Goal: Download file/media

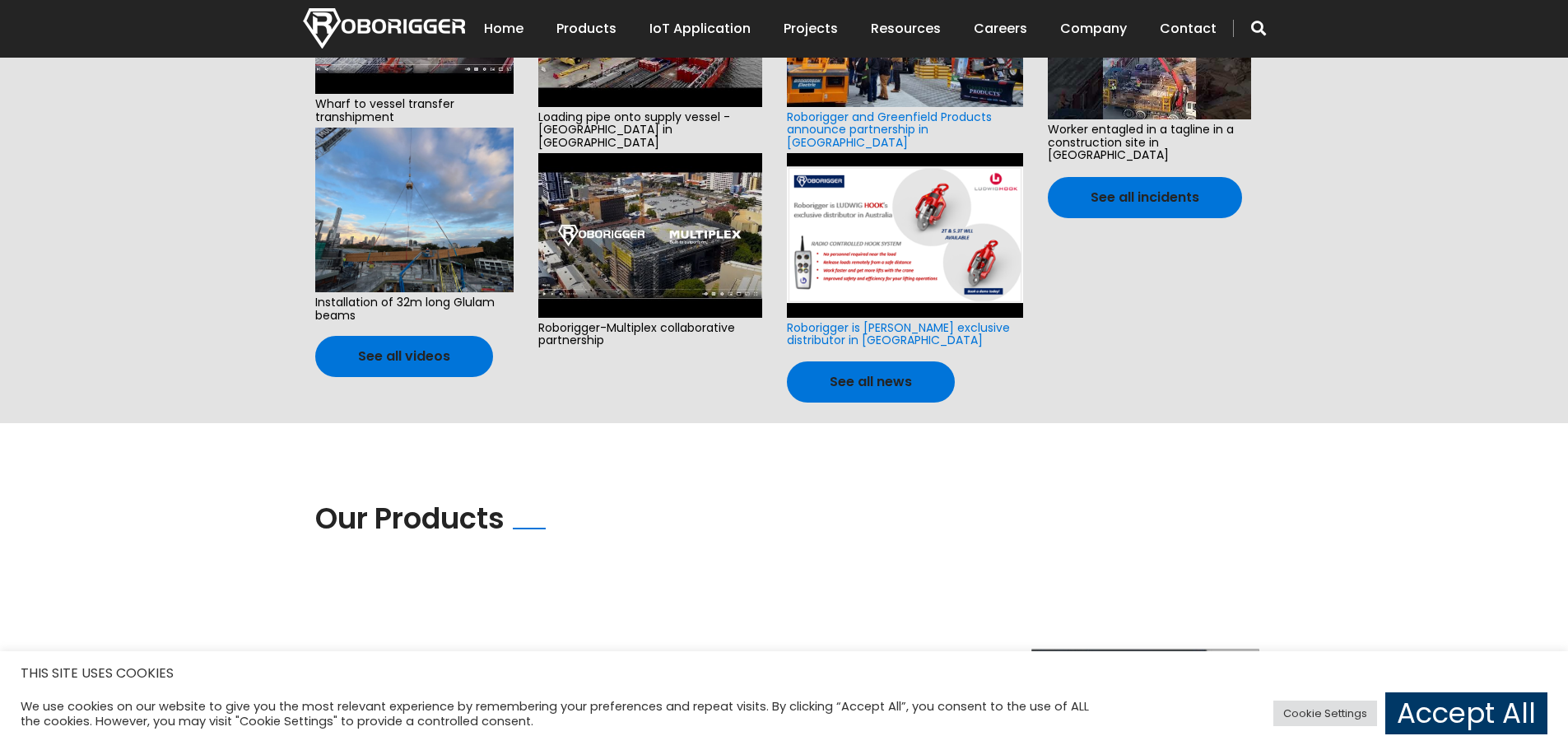
scroll to position [549, 0]
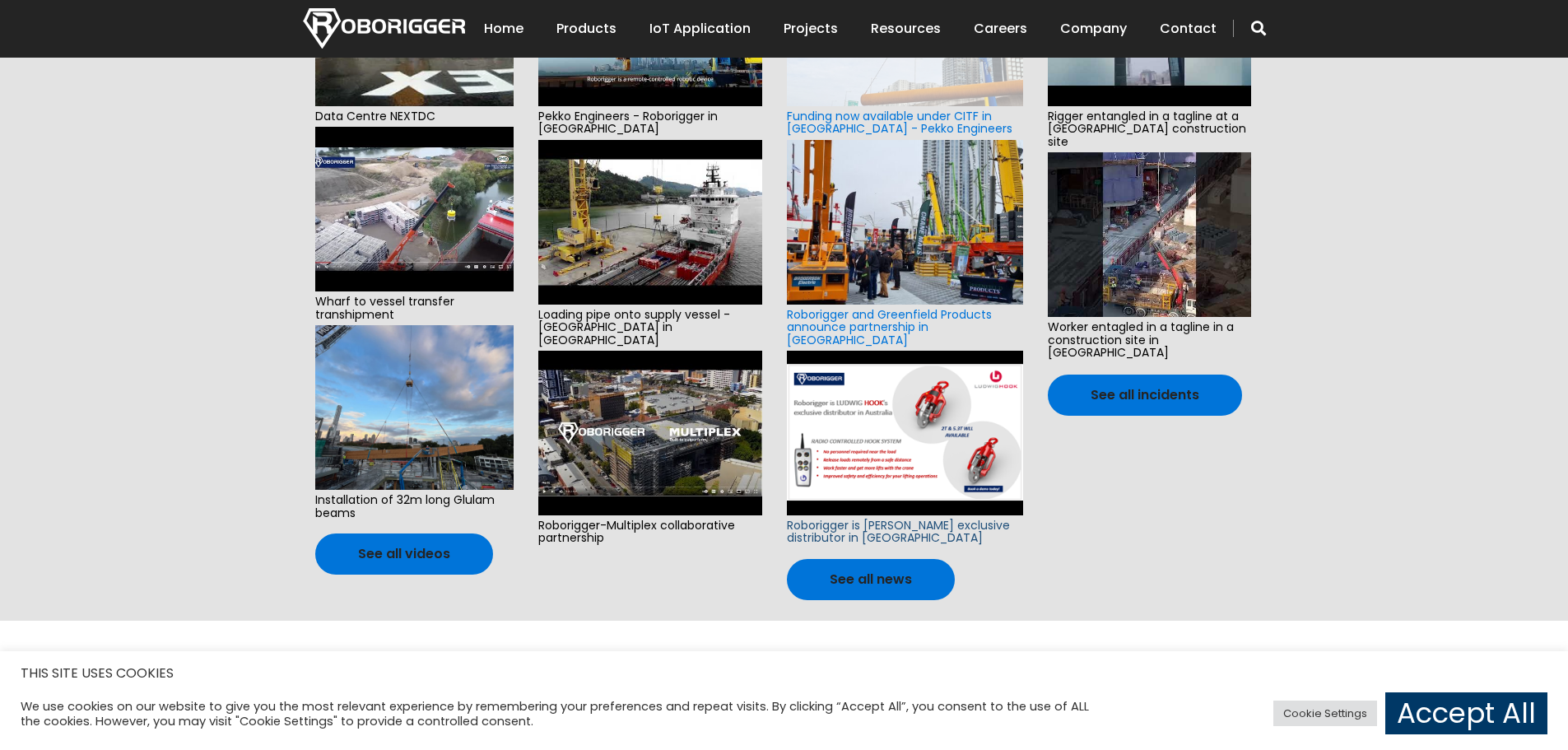
click at [894, 517] on link "Roborigger is [PERSON_NAME] exclusive distributor in [GEOGRAPHIC_DATA]" at bounding box center [898, 531] width 223 height 29
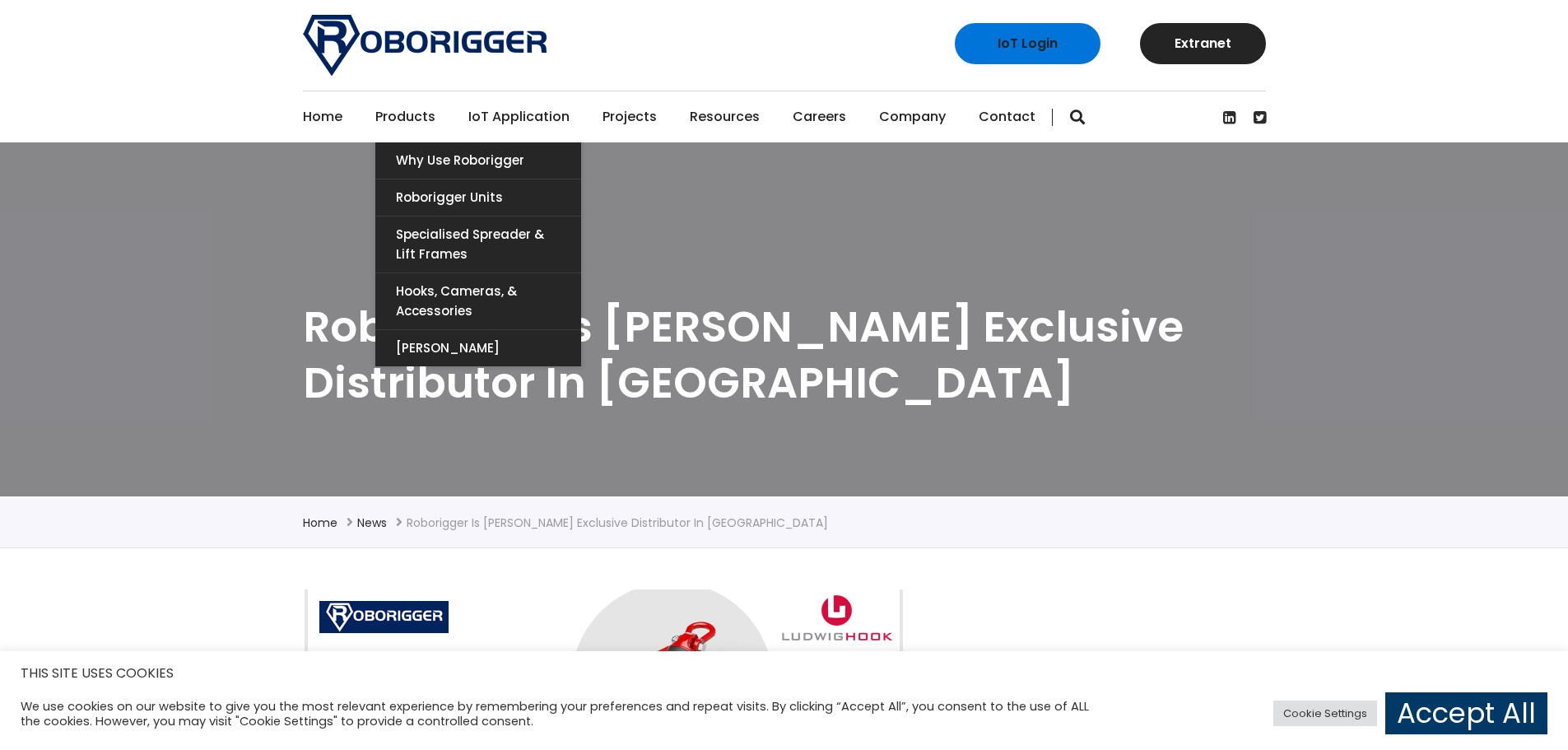
click at [405, 117] on link "Products" at bounding box center [405, 116] width 60 height 51
click at [443, 251] on link "Specialised Spreader & Lift Frames" at bounding box center [478, 244] width 206 height 56
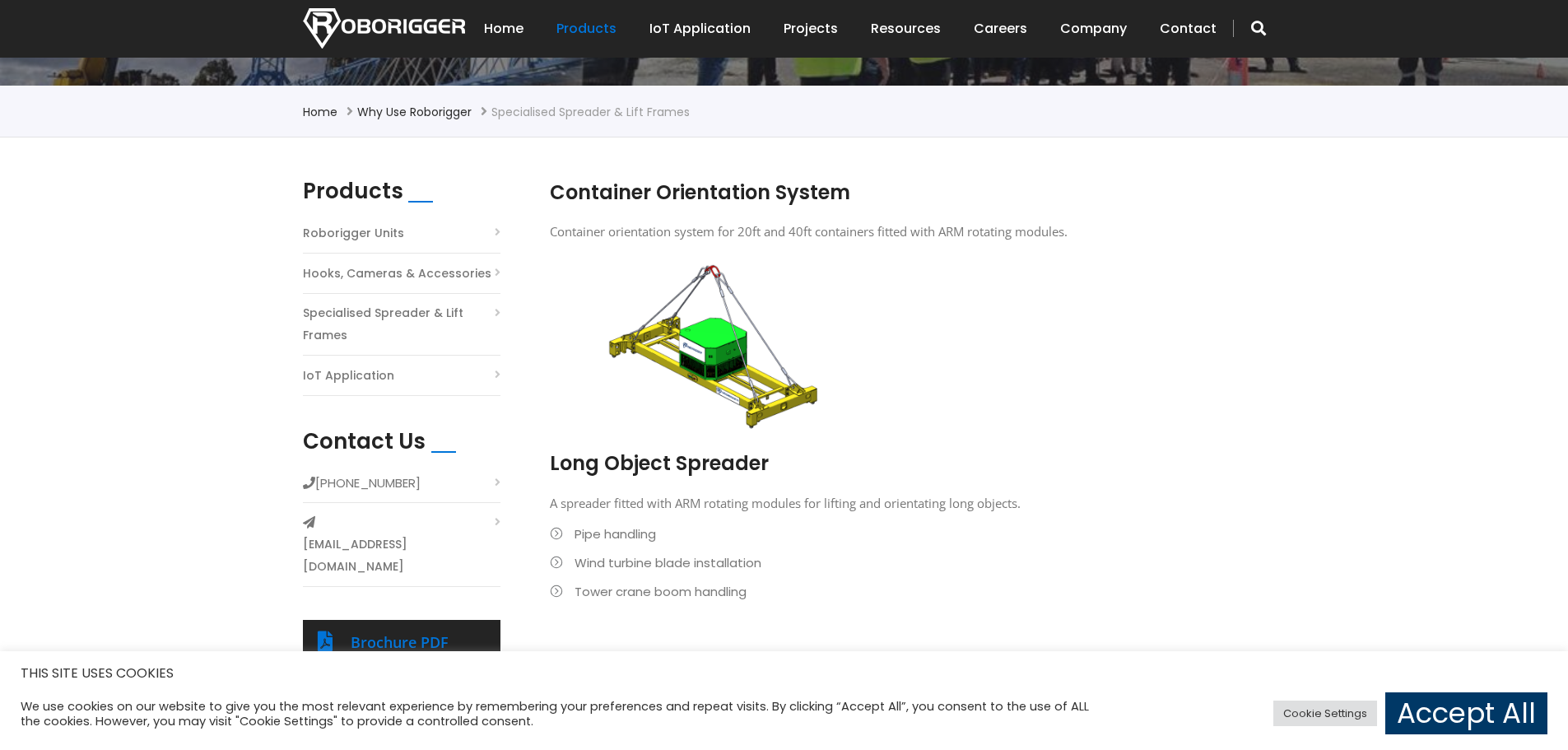
scroll to position [86, 0]
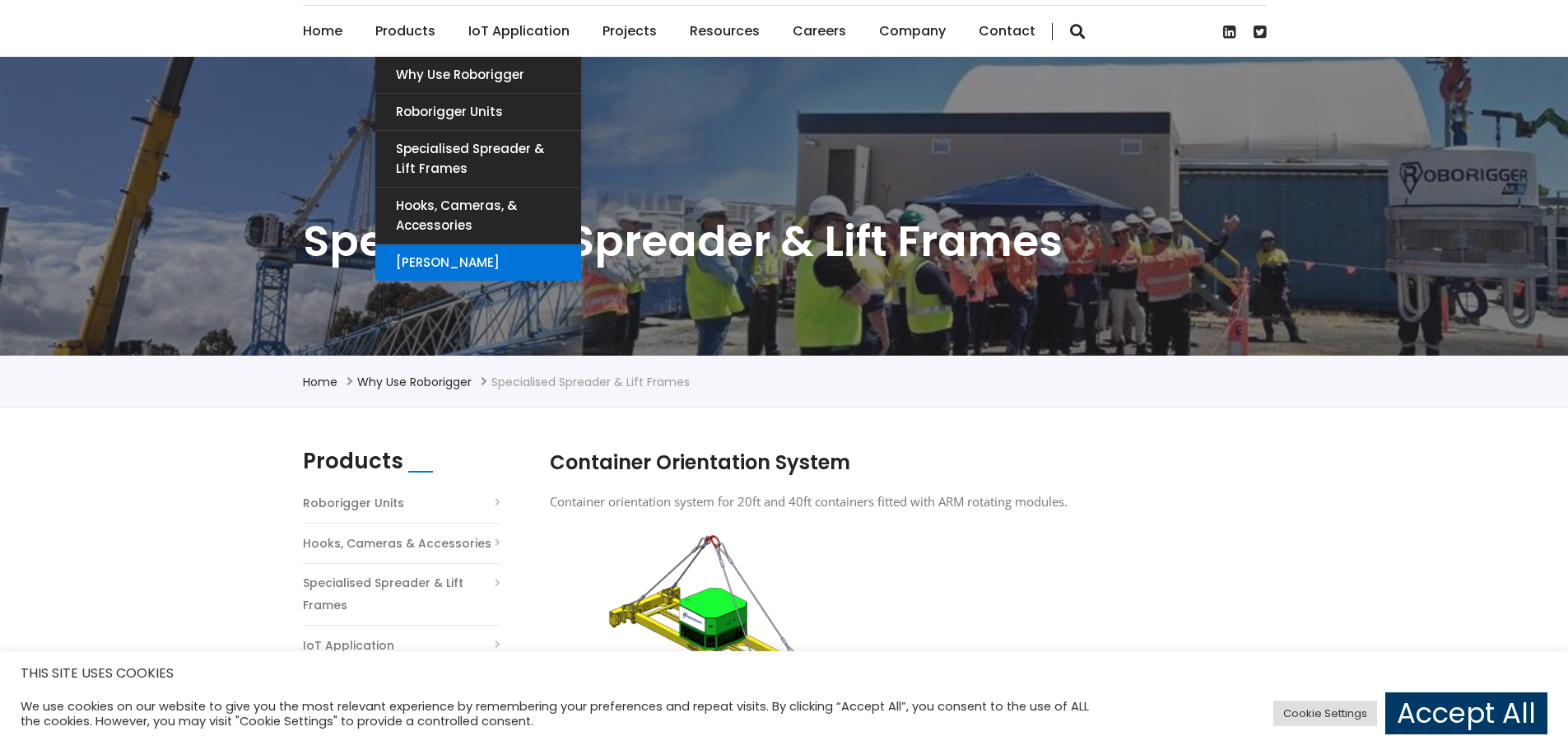
click at [433, 257] on link "[PERSON_NAME]" at bounding box center [478, 262] width 206 height 37
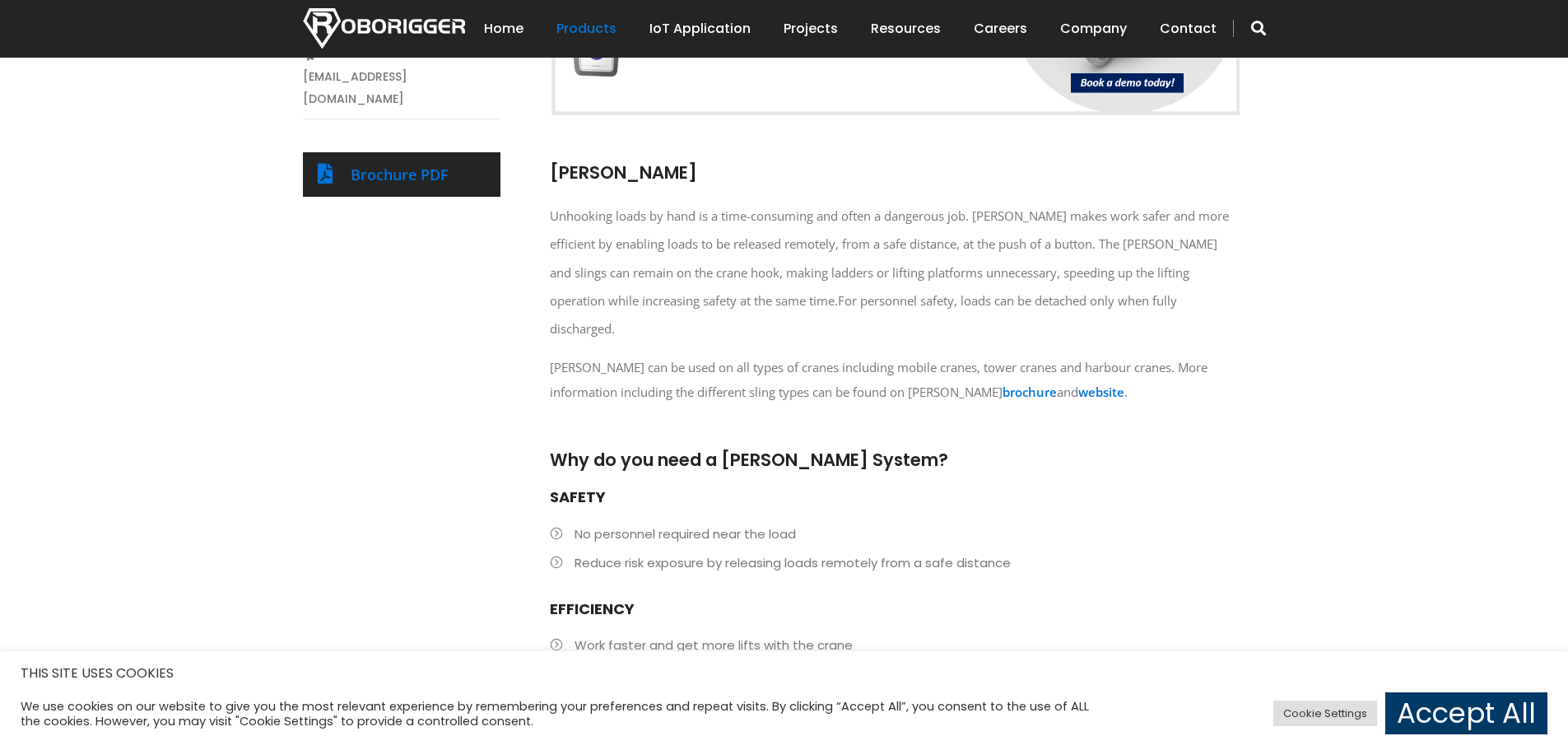
scroll to position [549, 0]
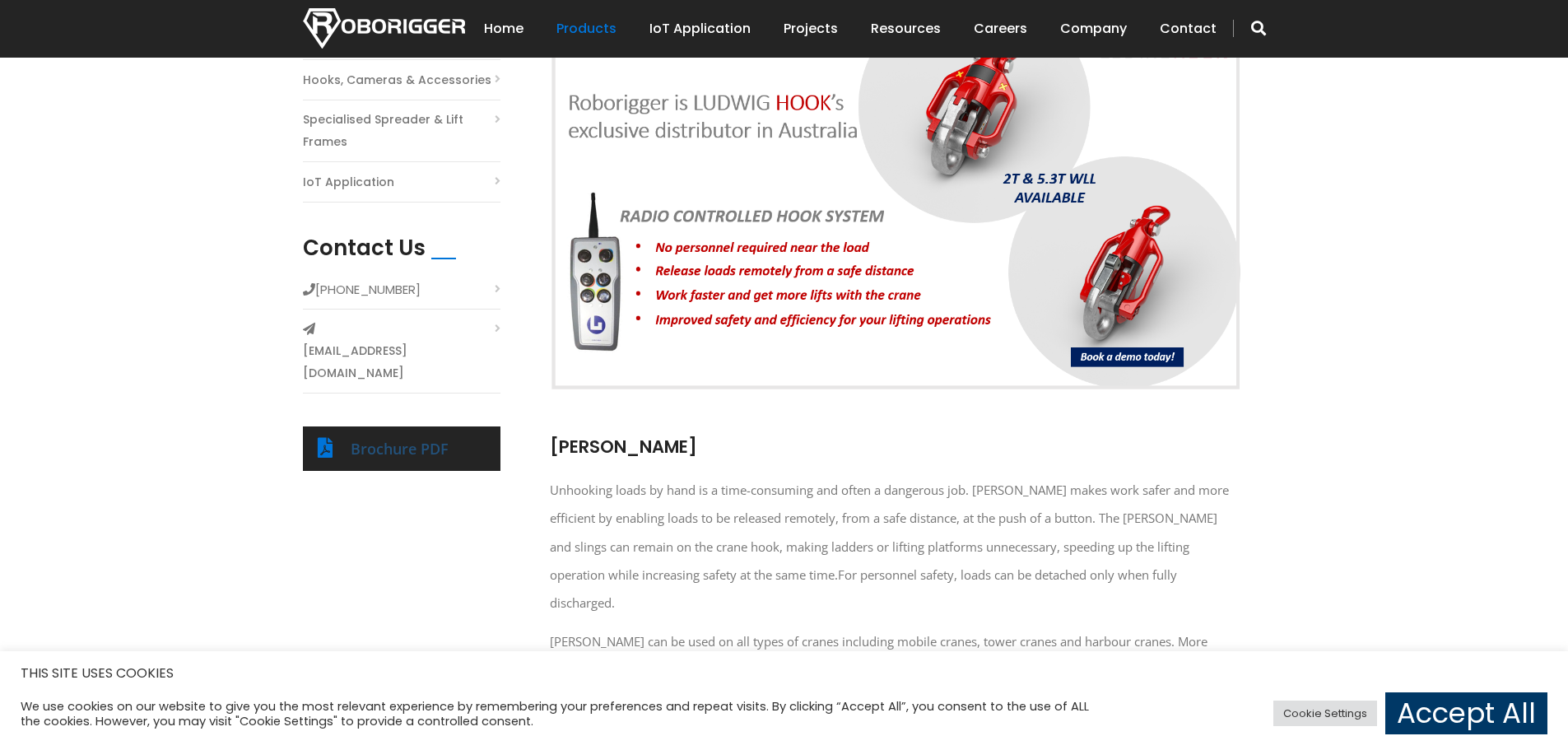
click at [408, 439] on link "Brochure PDF" at bounding box center [399, 449] width 98 height 20
